Goal: Use online tool/utility: Utilize a website feature to perform a specific function

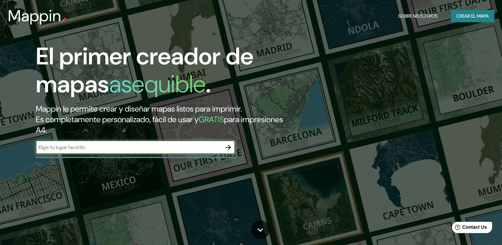
click at [88, 150] on input "text" at bounding box center [129, 147] width 186 height 8
paste input "Calle [PERSON_NAME]"
type input "Calle [PERSON_NAME]"
click at [231, 146] on icon "button" at bounding box center [228, 147] width 8 height 8
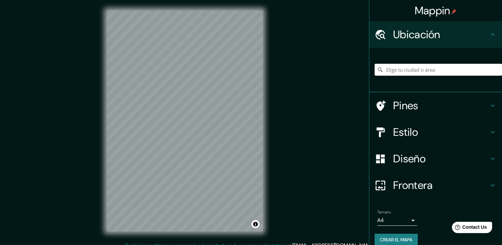
click at [429, 71] on input "Elige tu ciudad o área" at bounding box center [437, 70] width 127 height 12
paste input "Calle [PERSON_NAME]"
type input "Calle Condes [PERSON_NAME], [GEOGRAPHIC_DATA], [GEOGRAPHIC_DATA][PERSON_NAME], …"
click at [434, 65] on input "Calle Condes [PERSON_NAME], [GEOGRAPHIC_DATA], [GEOGRAPHIC_DATA][PERSON_NAME], …" at bounding box center [437, 70] width 127 height 12
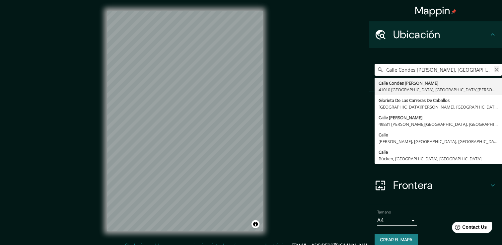
click at [494, 67] on icon "Claro" at bounding box center [496, 69] width 5 height 5
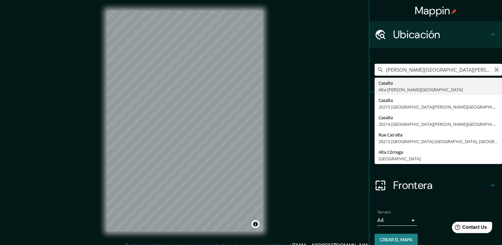
type input "[PERSON_NAME][GEOGRAPHIC_DATA][PERSON_NAME][GEOGRAPHIC_DATA]"
click at [494, 68] on icon "Claro" at bounding box center [496, 69] width 5 height 5
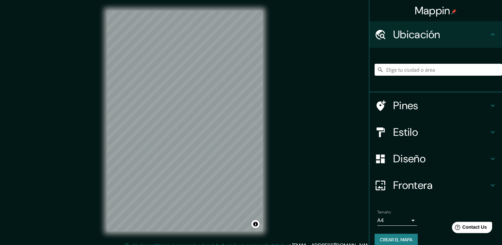
click at [415, 59] on div "[GEOGRAPHIC_DATA][PERSON_NAME] 20215 [GEOGRAPHIC_DATA][PERSON_NAME][GEOGRAPHIC_…" at bounding box center [437, 69] width 127 height 33
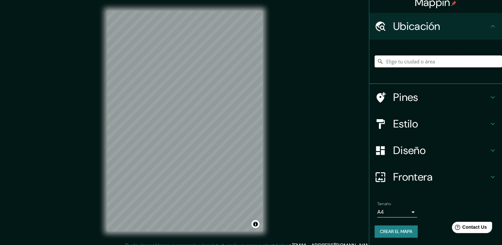
click at [414, 59] on input "Elige tu ciudad o área" at bounding box center [437, 61] width 127 height 12
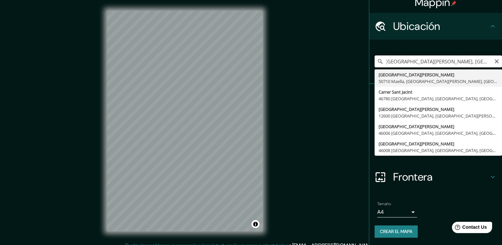
scroll to position [0, 0]
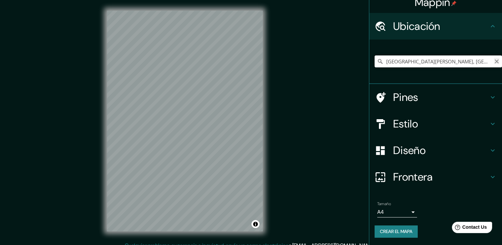
type input "[GEOGRAPHIC_DATA][PERSON_NAME], [GEOGRAPHIC_DATA][PERSON_NAME], [GEOGRAPHIC_DAT…"
click at [494, 60] on icon "Claro" at bounding box center [496, 61] width 5 height 5
click at [482, 24] on h4 "Ubicación" at bounding box center [440, 26] width 95 height 13
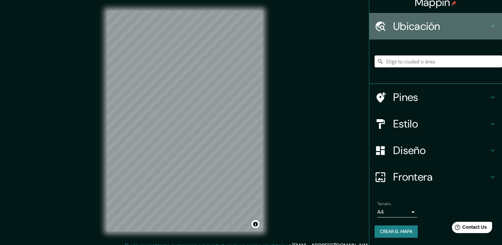
click at [488, 23] on icon at bounding box center [492, 26] width 8 height 8
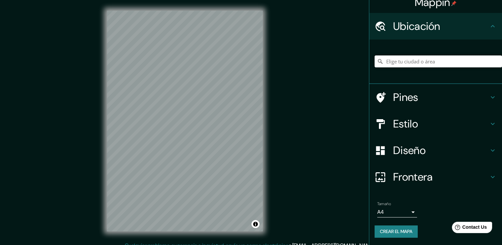
click at [391, 62] on input "Elige tu ciudad o área" at bounding box center [437, 61] width 127 height 12
paste input "89 C. [GEOGRAPHIC_DATA][PERSON_NAME]"
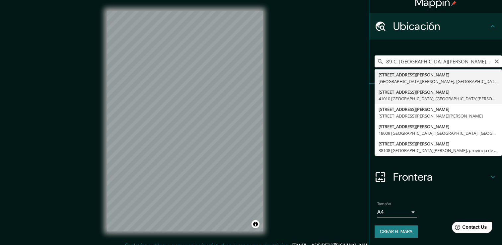
type input "[STREET_ADDRESS][PERSON_NAME][PERSON_NAME]"
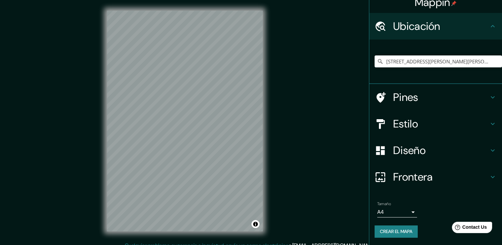
scroll to position [7, 0]
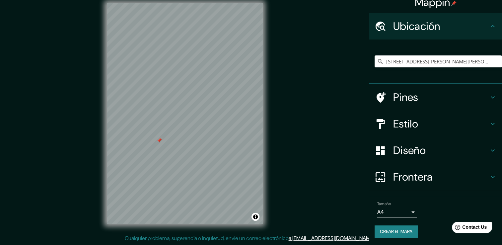
click at [157, 142] on div at bounding box center [158, 140] width 5 height 5
click at [386, 228] on font "Crear el mapa" at bounding box center [396, 231] width 32 height 8
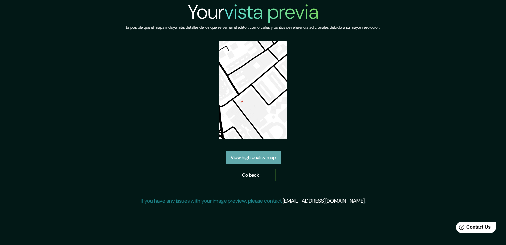
click at [276, 158] on link "View high quality map" at bounding box center [253, 157] width 55 height 12
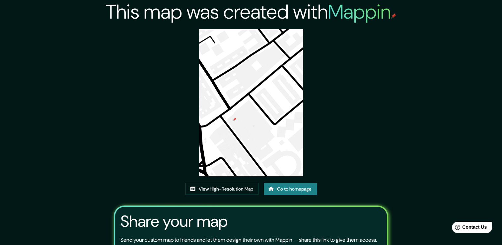
click at [243, 127] on img at bounding box center [251, 102] width 104 height 147
drag, startPoint x: 485, startPoint y: 1, endPoint x: 153, endPoint y: 135, distance: 357.2
click at [153, 135] on div "This map was created with Mappin View High-Resolution Map Go to homepage Share …" at bounding box center [251, 152] width 290 height 305
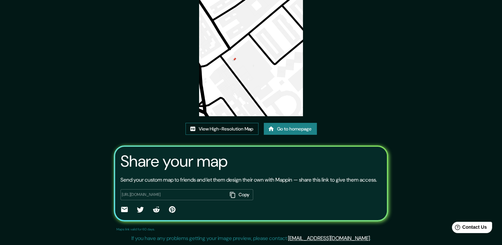
click at [232, 125] on font "View High-Resolution Map" at bounding box center [226, 129] width 54 height 8
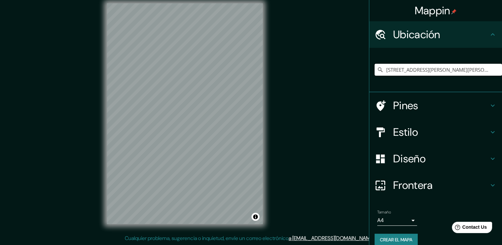
click at [471, 72] on input "Calle San Jacinto 89, 41010 Sevilla, provincia de Sevilla, España" at bounding box center [437, 70] width 127 height 12
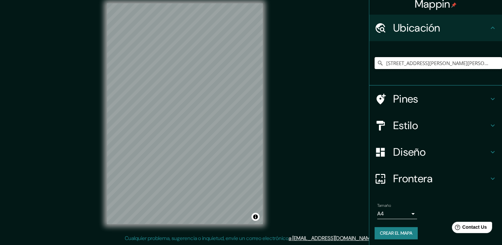
scroll to position [8, 0]
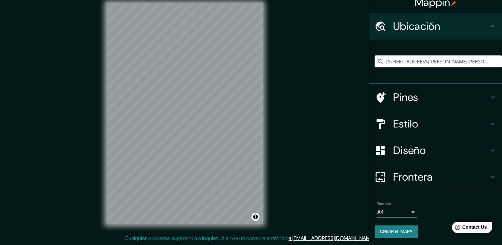
click at [491, 56] on input "Calle San Jacinto 89, 41010 Sevilla, provincia de Sevilla, España" at bounding box center [437, 61] width 127 height 12
click at [491, 58] on input "Calle San Jacinto 89, 41010 Sevilla, provincia de Sevilla, España" at bounding box center [437, 61] width 127 height 12
click at [489, 62] on input "Calle San Jacinto 89, 41010 Sevilla, provincia de Sevilla, España" at bounding box center [437, 61] width 127 height 12
click at [482, 62] on input "Calle San Jacinto 89, 41010 Sevilla, provincia de Sevilla, España" at bounding box center [437, 61] width 127 height 12
click at [481, 63] on input "[STREET_ADDRESS][PERSON_NAME][PERSON_NAME]" at bounding box center [437, 61] width 127 height 12
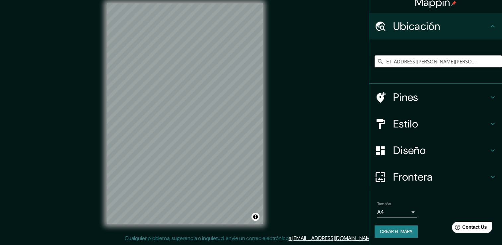
scroll to position [0, 39]
click at [485, 62] on input "[STREET_ADDRESS][PERSON_NAME][PERSON_NAME]" at bounding box center [437, 61] width 127 height 12
click at [484, 62] on input "[STREET_ADDRESS][PERSON_NAME][PERSON_NAME]" at bounding box center [437, 61] width 127 height 12
drag, startPoint x: 405, startPoint y: 59, endPoint x: 403, endPoint y: 65, distance: 6.0
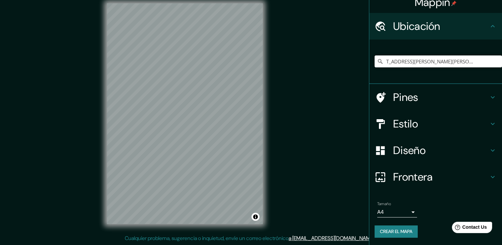
click at [403, 65] on input "[STREET_ADDRESS][PERSON_NAME][PERSON_NAME]" at bounding box center [437, 61] width 127 height 12
click at [405, 63] on input "[STREET_ADDRESS][PERSON_NAME][PERSON_NAME]" at bounding box center [437, 61] width 127 height 12
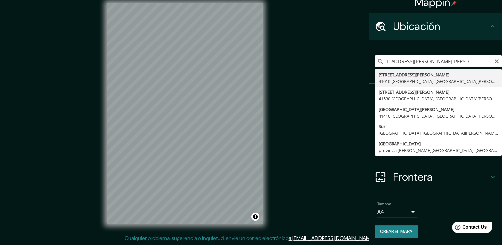
type input "[STREET_ADDRESS][PERSON_NAME][PERSON_NAME]"
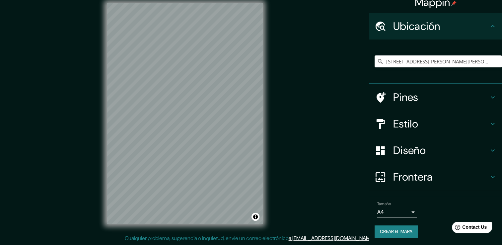
scroll to position [0, 0]
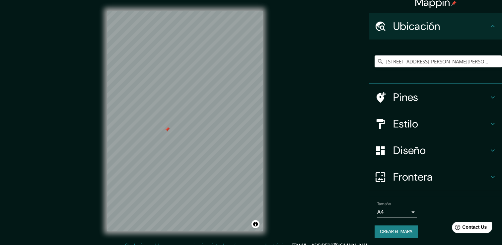
click at [407, 118] on h4 "Estilo" at bounding box center [440, 123] width 95 height 13
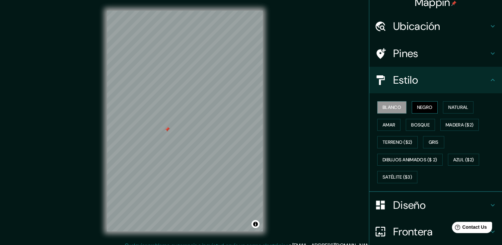
click at [419, 105] on font "Negro" at bounding box center [425, 107] width 16 height 8
click at [448, 105] on font "Natural" at bounding box center [458, 107] width 20 height 8
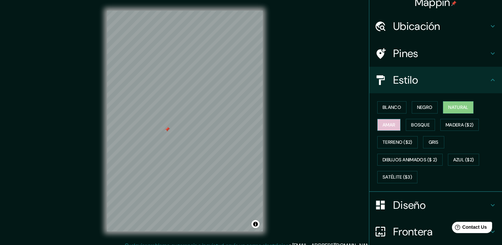
click at [385, 123] on font "Amar" at bounding box center [388, 125] width 13 height 8
click at [405, 124] on button "Bosque" at bounding box center [419, 125] width 29 height 12
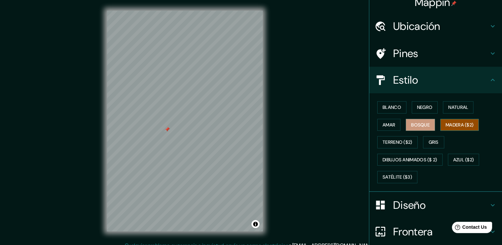
click at [449, 124] on font "Madera ($2)" at bounding box center [459, 125] width 28 height 8
click at [394, 140] on font "Terreno ($2)" at bounding box center [397, 142] width 30 height 8
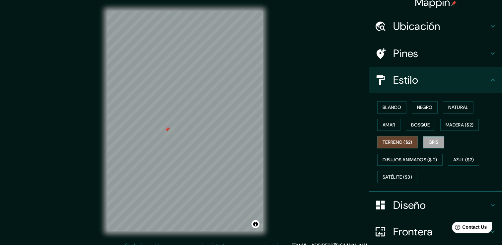
click at [428, 140] on font "Gris" at bounding box center [433, 142] width 10 height 8
click at [395, 161] on font "Dibujos animados ($ 2)" at bounding box center [409, 159] width 55 height 8
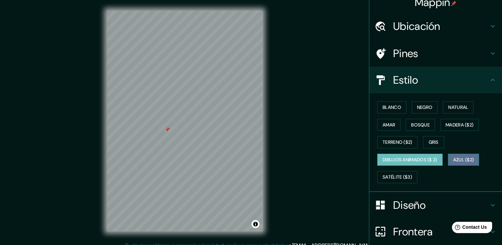
click at [454, 157] on font "Azul ($2)" at bounding box center [463, 159] width 21 height 8
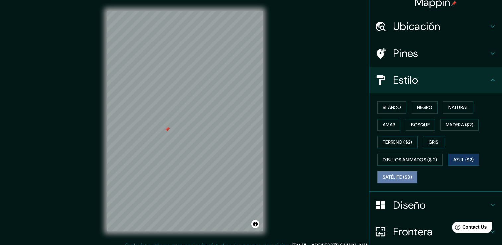
click at [394, 173] on font "Satélite ($3)" at bounding box center [397, 177] width 30 height 8
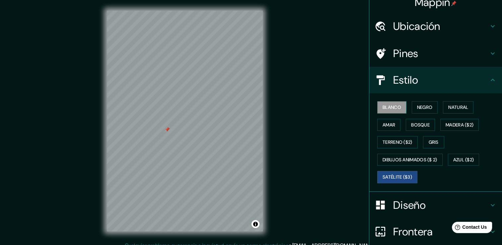
click at [388, 110] on font "Blanco" at bounding box center [391, 107] width 19 height 8
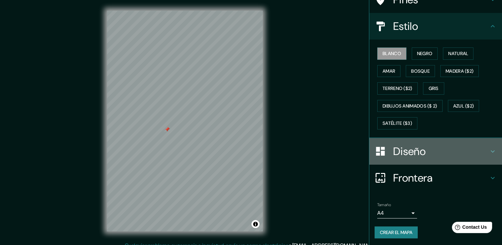
click at [416, 151] on h4 "Diseño" at bounding box center [440, 151] width 95 height 13
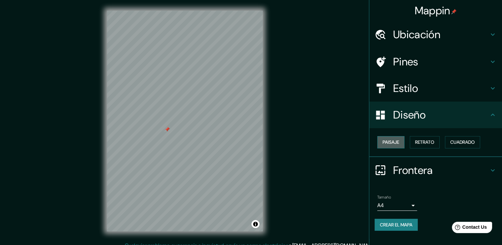
click at [384, 140] on font "Paisaje" at bounding box center [390, 142] width 17 height 8
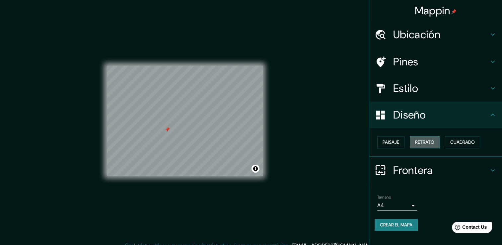
click at [430, 139] on font "Retrato" at bounding box center [424, 142] width 19 height 8
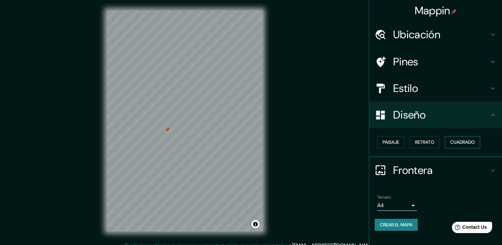
click at [457, 137] on button "Cuadrado" at bounding box center [461, 142] width 35 height 12
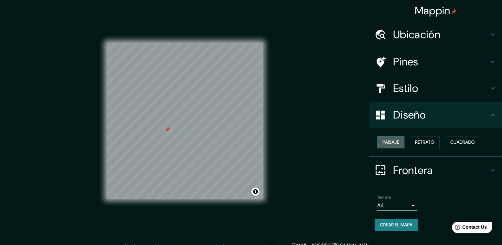
click at [400, 140] on button "Paisaje" at bounding box center [390, 142] width 27 height 12
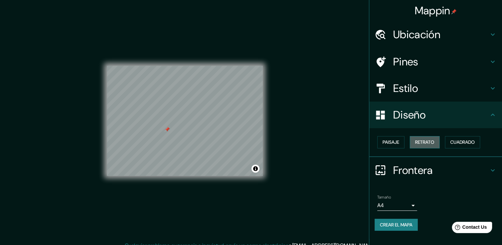
click at [438, 140] on button "Retrato" at bounding box center [424, 142] width 30 height 12
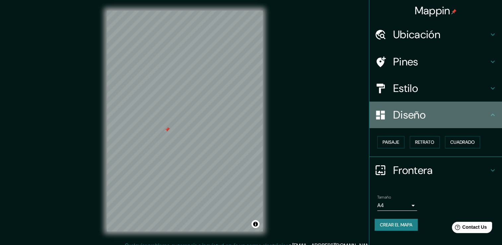
click at [485, 119] on h4 "Diseño" at bounding box center [440, 114] width 95 height 13
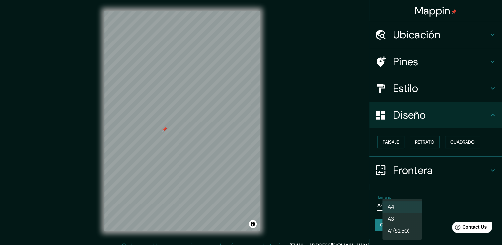
click at [410, 201] on body "Mappin Ubicación Calle San Jacinto 89, 41010 Sevilla, provincia de Sevilla, Esp…" at bounding box center [251, 122] width 502 height 245
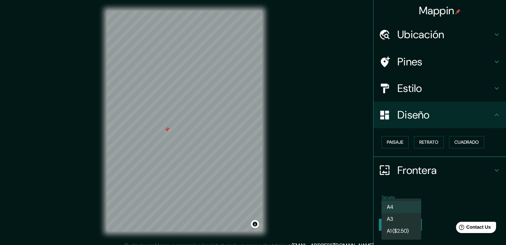
click at [461, 182] on div at bounding box center [253, 122] width 506 height 245
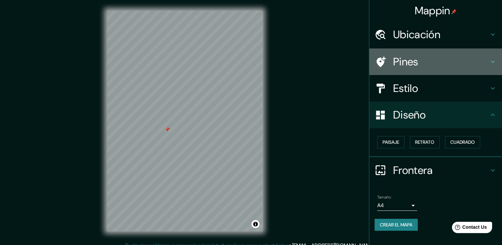
click at [425, 58] on h4 "Pines" at bounding box center [440, 61] width 95 height 13
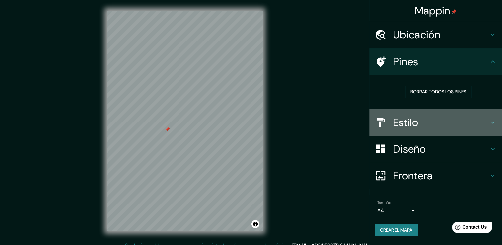
click at [425, 121] on h4 "Estilo" at bounding box center [440, 122] width 95 height 13
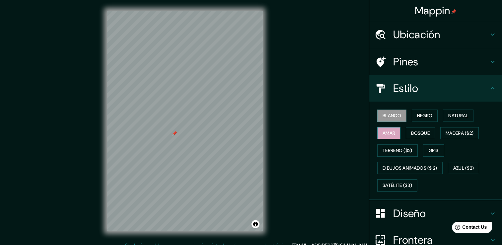
click at [394, 131] on button "Amar" at bounding box center [388, 133] width 23 height 12
click at [183, 132] on div at bounding box center [182, 133] width 5 height 5
click at [181, 131] on div at bounding box center [180, 130] width 5 height 5
drag, startPoint x: 270, startPoint y: 121, endPoint x: 304, endPoint y: 143, distance: 39.5
click at [304, 143] on div "Mappin Ubicación Calle San Jacinto 89, 41010 Sevilla, provincia de Sevilla, Esp…" at bounding box center [251, 126] width 502 height 252
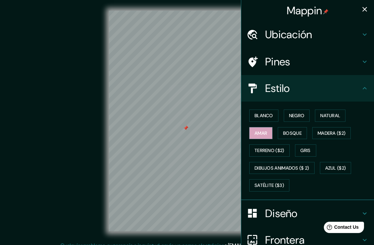
drag, startPoint x: 236, startPoint y: 166, endPoint x: 310, endPoint y: 54, distance: 133.3
click at [310, 54] on div "Pines" at bounding box center [307, 61] width 133 height 27
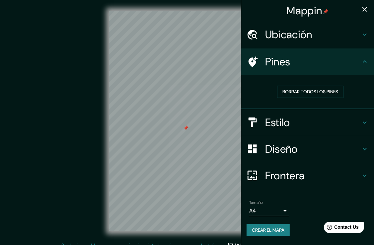
click at [273, 224] on button "Crear el mapa" at bounding box center [267, 230] width 43 height 12
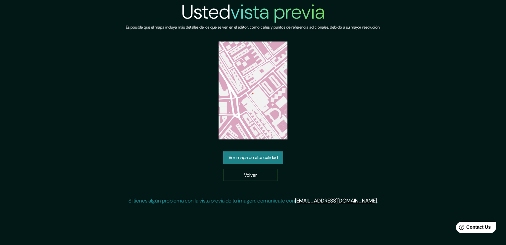
click at [256, 158] on link "Ver mapa de alta calidad" at bounding box center [253, 157] width 60 height 12
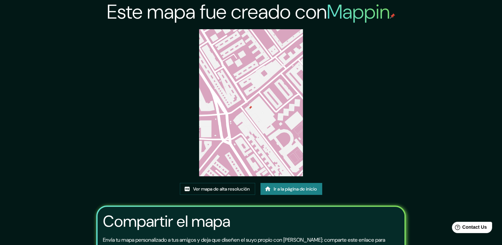
drag, startPoint x: 254, startPoint y: 116, endPoint x: 112, endPoint y: 129, distance: 142.8
click at [112, 129] on div "Este mapa fue creado con Mappin Ver mapa de alta resolución Ir a la página de i…" at bounding box center [251, 156] width 329 height 313
